Goal: Task Accomplishment & Management: Complete application form

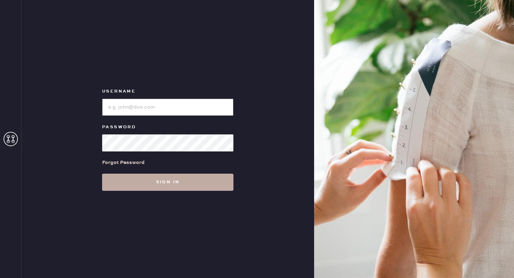
type input "reformationgoldcoastchicago"
click at [197, 184] on button "Sign in" at bounding box center [167, 182] width 131 height 17
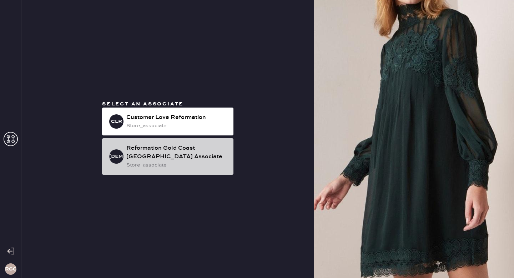
click at [167, 166] on div "store_associate" at bounding box center [176, 165] width 101 height 8
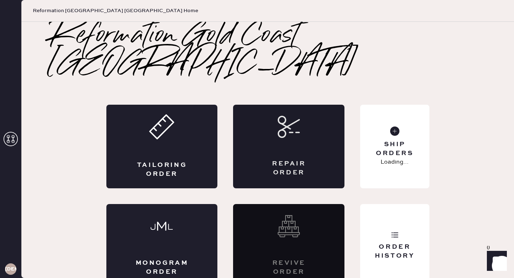
click at [280, 119] on div "Repair Order" at bounding box center [288, 147] width 111 height 84
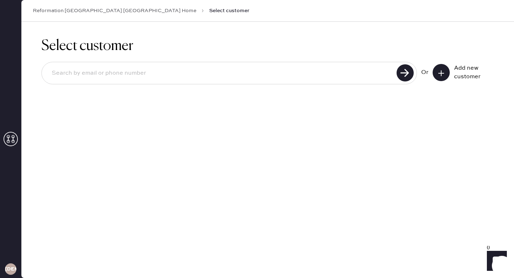
click at [443, 71] on icon at bounding box center [441, 73] width 7 height 7
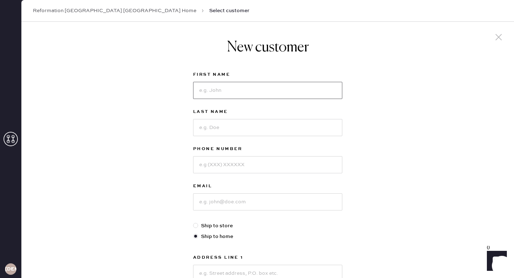
click at [298, 92] on input at bounding box center [267, 90] width 149 height 17
type input "z"
type input "[PERSON_NAME]"
type input "Green"
click at [291, 201] on input at bounding box center [267, 201] width 149 height 17
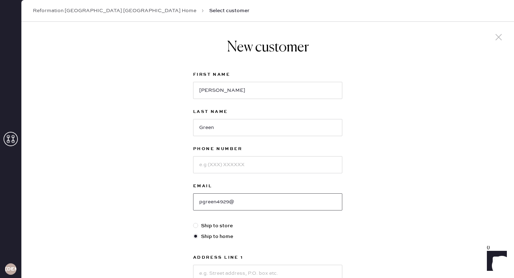
type input "[EMAIL_ADDRESS][DOMAIN_NAME]"
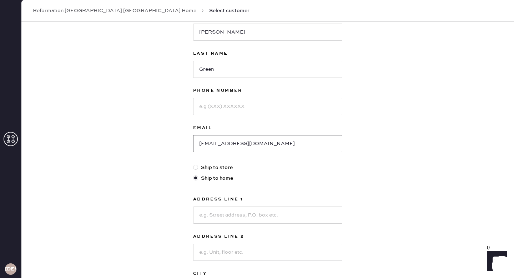
scroll to position [59, 0]
click at [242, 109] on input at bounding box center [267, 105] width 149 height 17
type input "7739600853"
click at [234, 221] on input at bounding box center [267, 214] width 149 height 17
click at [197, 168] on div at bounding box center [195, 166] width 5 height 5
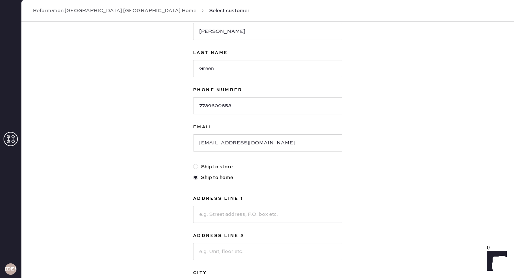
click at [194, 163] on input "Ship to store" at bounding box center [193, 163] width 0 height 0
radio input "true"
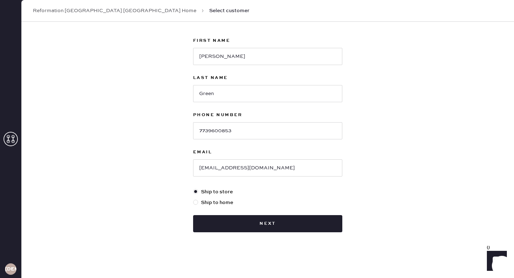
scroll to position [34, 0]
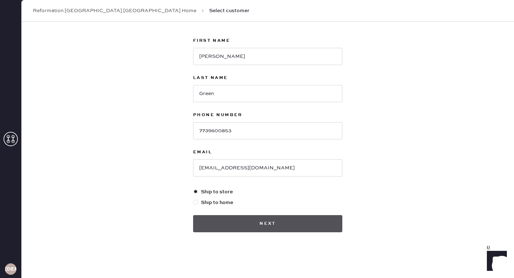
click at [261, 223] on button "Next" at bounding box center [267, 223] width 149 height 17
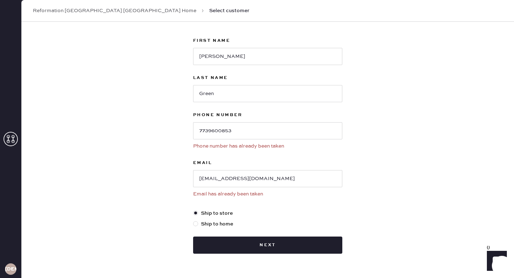
scroll to position [0, 0]
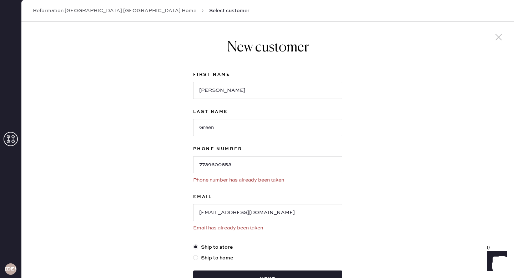
click at [93, 11] on link "Reformation [GEOGRAPHIC_DATA] [GEOGRAPHIC_DATA] Home" at bounding box center [115, 10] width 164 height 7
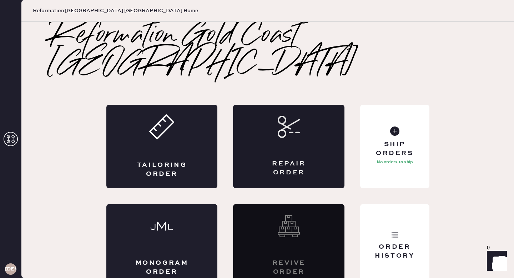
click at [286, 117] on icon at bounding box center [289, 127] width 22 height 22
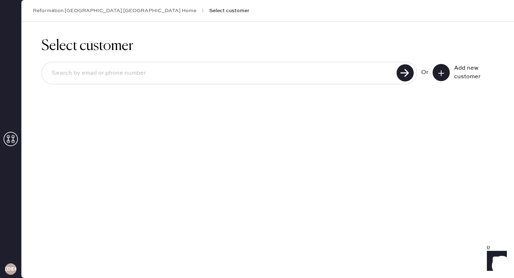
click at [330, 75] on input at bounding box center [220, 73] width 348 height 16
type input "[PERSON_NAME]"
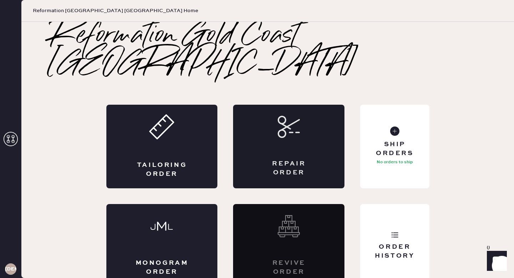
click at [283, 122] on div "Repair Order" at bounding box center [288, 147] width 111 height 84
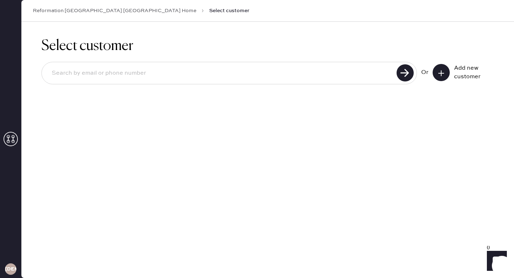
click at [116, 76] on input at bounding box center [220, 73] width 348 height 16
paste input "7739600853"
type input "7739600853"
click at [405, 72] on use at bounding box center [405, 72] width 17 height 17
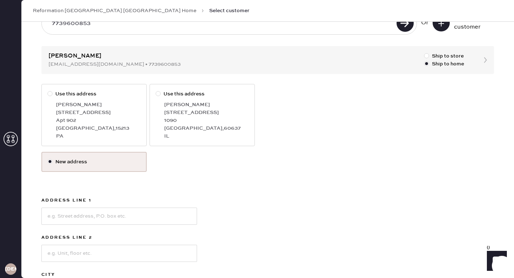
scroll to position [47, 0]
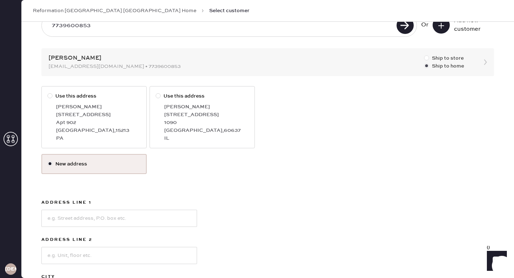
click at [427, 58] on div at bounding box center [426, 57] width 5 height 5
click at [425, 55] on input "Ship to store" at bounding box center [424, 54] width 0 height 0
radio input "true"
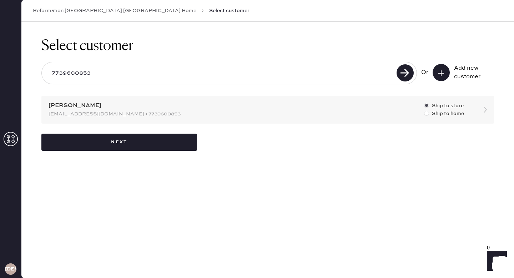
scroll to position [0, 0]
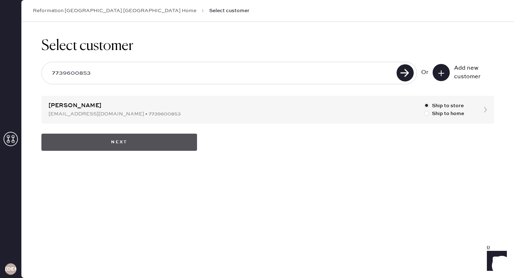
click at [131, 141] on button "Next" at bounding box center [119, 142] width 156 height 17
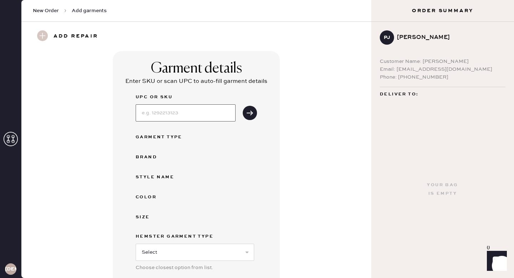
click at [176, 117] on input at bounding box center [186, 112] width 100 height 17
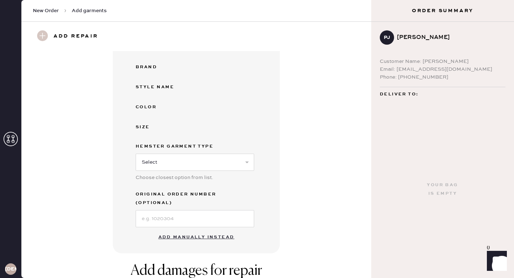
scroll to position [250, 0]
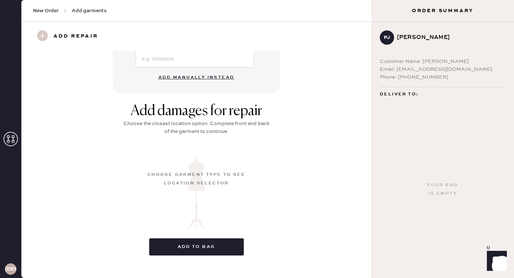
click at [296, 210] on div "Add damages for repair Choose the closest location option. Complete front and b…" at bounding box center [196, 181] width 324 height 158
click at [217, 70] on button "Add manually instead" at bounding box center [196, 77] width 85 height 14
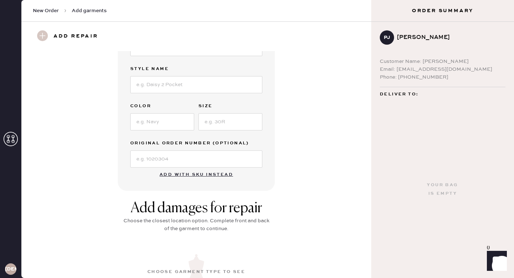
scroll to position [0, 0]
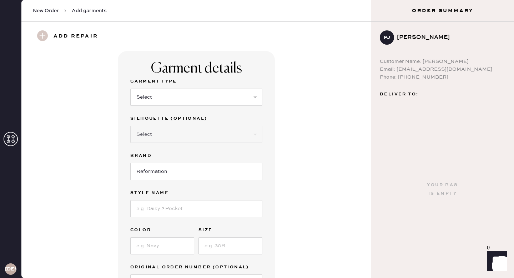
click at [204, 82] on label "Garment Type" at bounding box center [196, 81] width 132 height 9
click at [204, 94] on select "Select Basic Skirt Jeans Leggings Pants Shorts Basic Sleeved Dress Basic Sleeve…" at bounding box center [196, 97] width 132 height 17
select select "2"
click at [192, 131] on select "Select Shorts Cropped Flare Boot Cut Straight Skinny Other" at bounding box center [196, 134] width 132 height 17
select select "7"
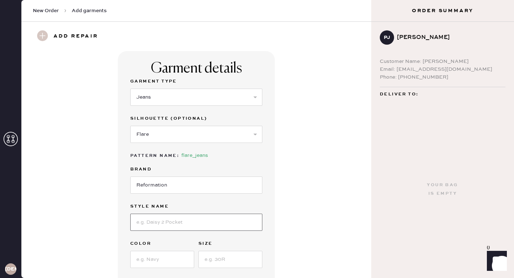
click at [183, 221] on input at bounding box center [196, 222] width 132 height 17
type input "[PERSON_NAME] High Rise Slouchy Wide Leg Jeans"
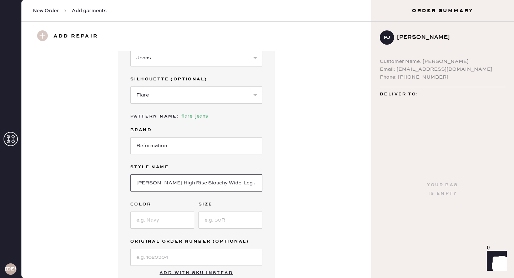
scroll to position [41, 0]
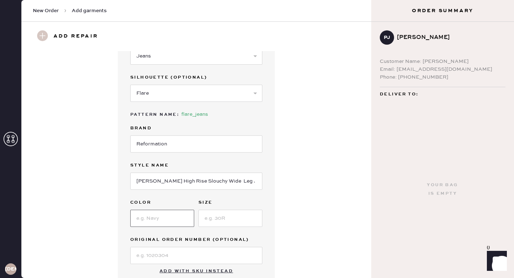
click at [169, 222] on input at bounding box center [162, 218] width 64 height 17
type input "[US_STATE]"
click at [246, 219] on input at bounding box center [231, 218] width 64 height 17
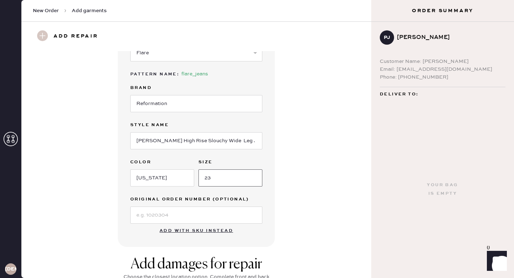
scroll to position [87, 0]
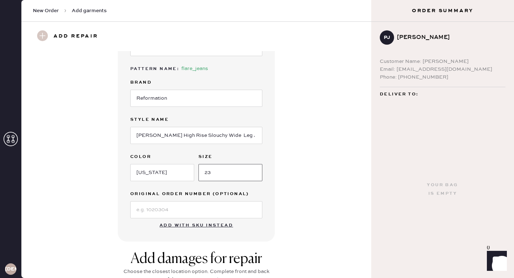
type input "23"
click at [227, 212] on input at bounding box center [196, 209] width 132 height 17
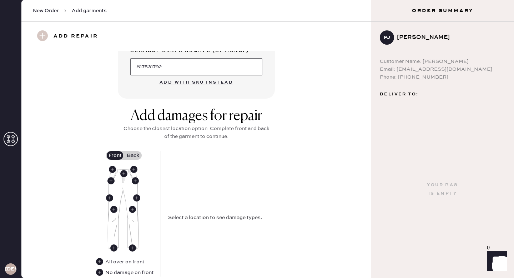
scroll to position [243, 0]
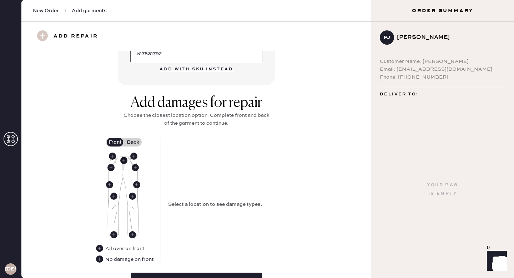
type input "S17531792"
click at [122, 159] on use at bounding box center [123, 160] width 7 height 7
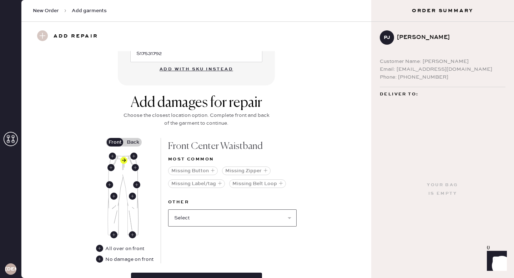
click at [196, 220] on select "Select Broken / Ripped Hem Broken Beads Broken Belt Loop Broken Button Broken E…" at bounding box center [232, 217] width 129 height 17
select select "1740"
select select
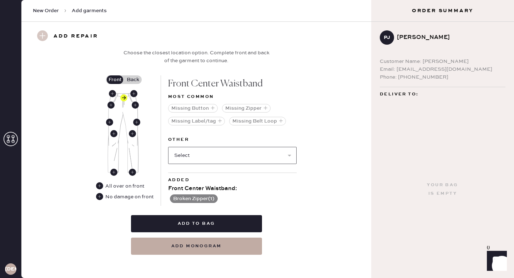
scroll to position [308, 0]
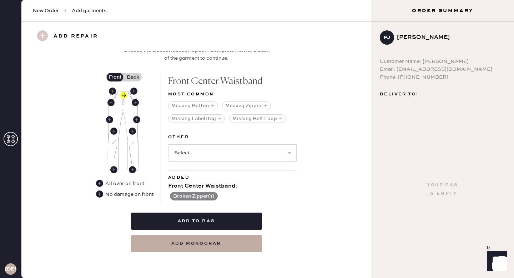
click at [131, 73] on label "Back" at bounding box center [133, 77] width 18 height 9
click at [133, 77] on input "Back" at bounding box center [133, 77] width 0 height 0
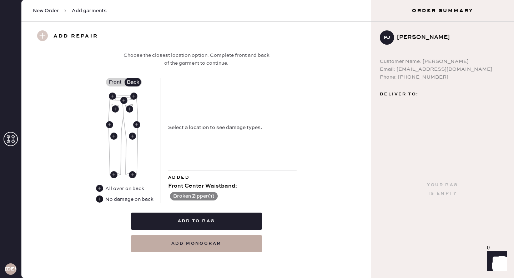
click at [98, 200] on use at bounding box center [99, 198] width 7 height 7
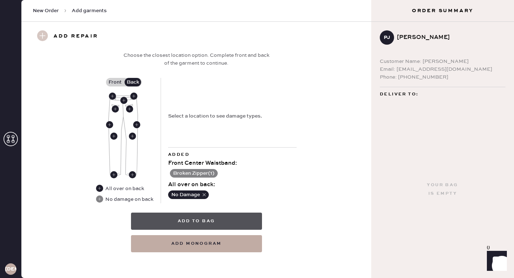
click at [201, 220] on button "Add to bag" at bounding box center [196, 220] width 131 height 17
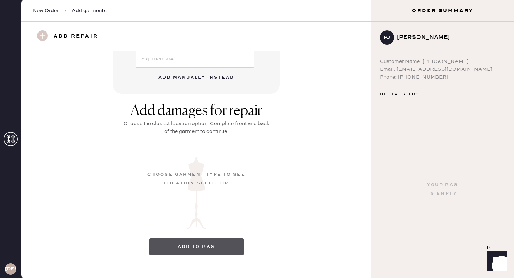
scroll to position [74, 0]
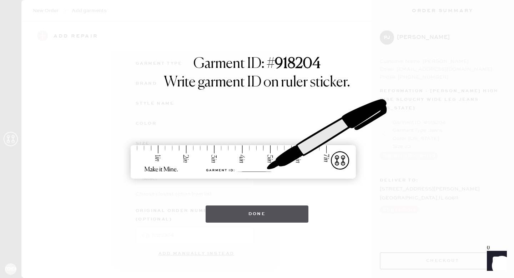
click at [242, 217] on button "Done" at bounding box center [257, 213] width 103 height 17
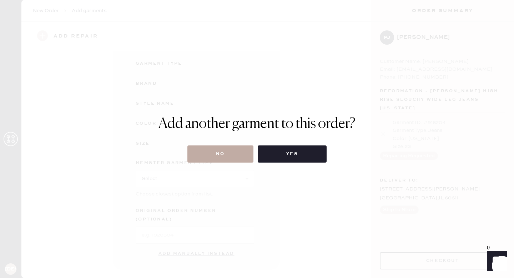
click at [239, 150] on button "No" at bounding box center [220, 153] width 66 height 17
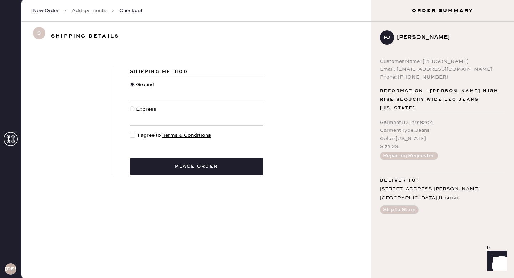
click at [133, 135] on div at bounding box center [132, 134] width 5 height 5
click at [130, 132] on input "I agree to Terms & Conditions" at bounding box center [130, 131] width 0 height 0
checkbox input "true"
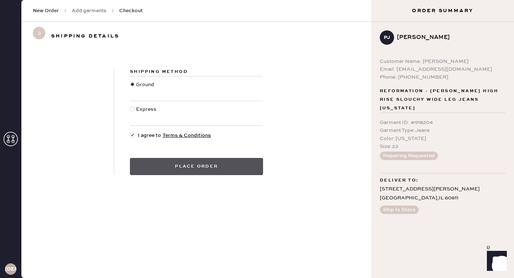
click at [205, 165] on button "Place order" at bounding box center [196, 166] width 133 height 17
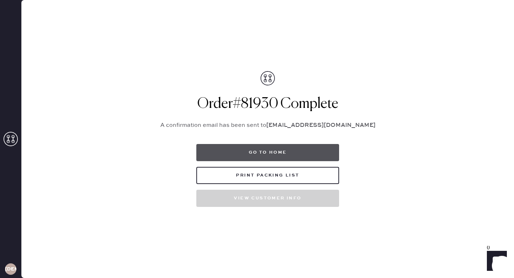
click at [252, 154] on button "Go to home" at bounding box center [267, 152] width 143 height 17
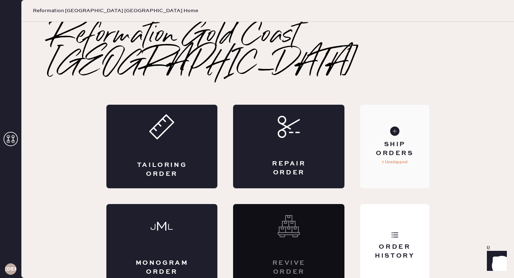
click at [413, 140] on div "Ship Orders" at bounding box center [394, 149] width 57 height 18
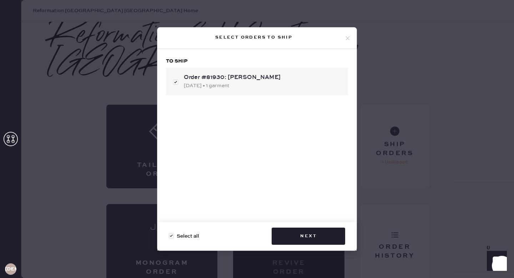
click at [471, 51] on div "Select orders to ship To ship Order #81930: [PERSON_NAME] [DATE] • 1 garment Se…" at bounding box center [257, 139] width 514 height 278
